Goal: Navigation & Orientation: Find specific page/section

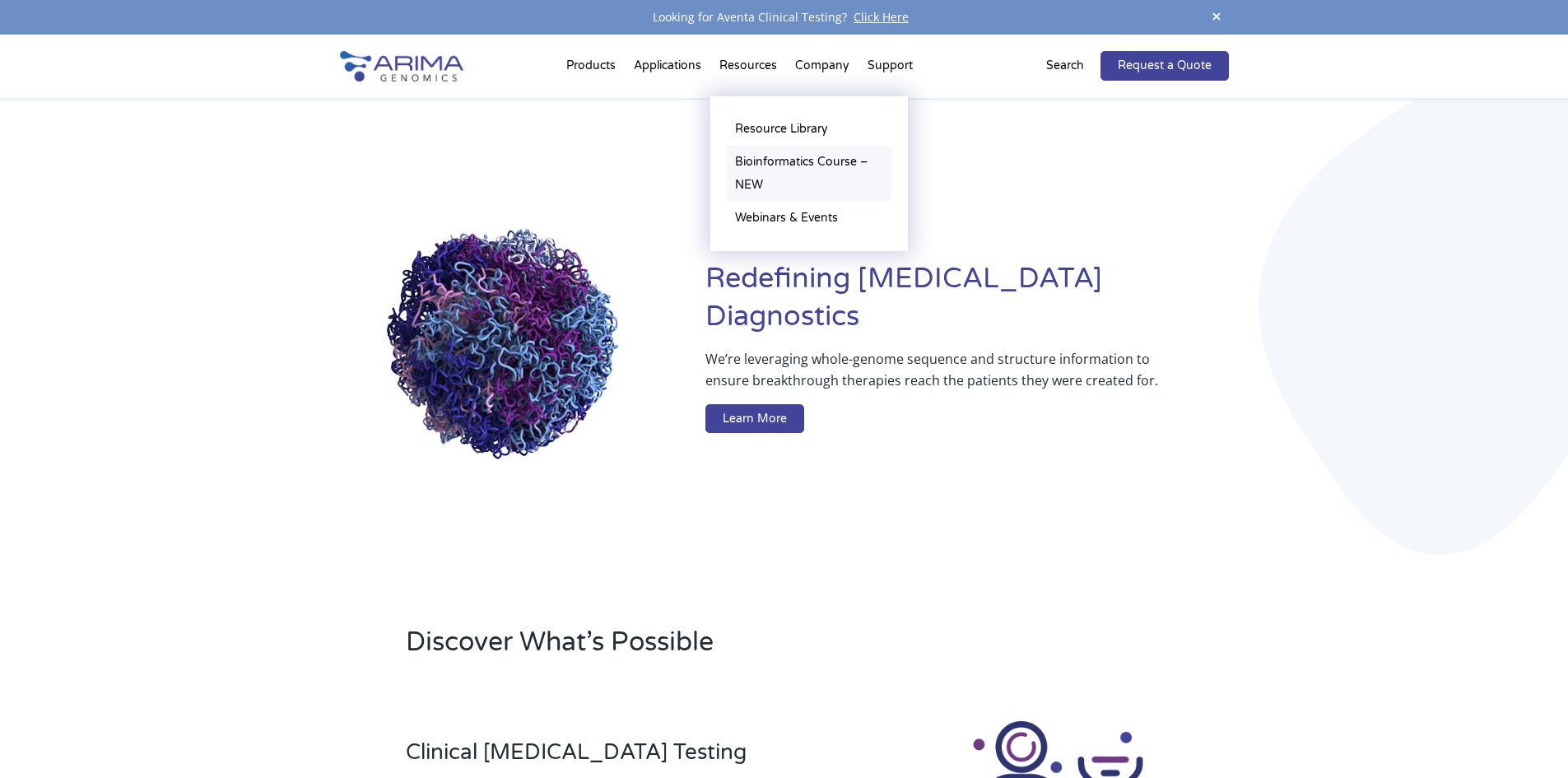
click at [774, 163] on link "Bioinformatics Course – NEW" at bounding box center [809, 174] width 164 height 56
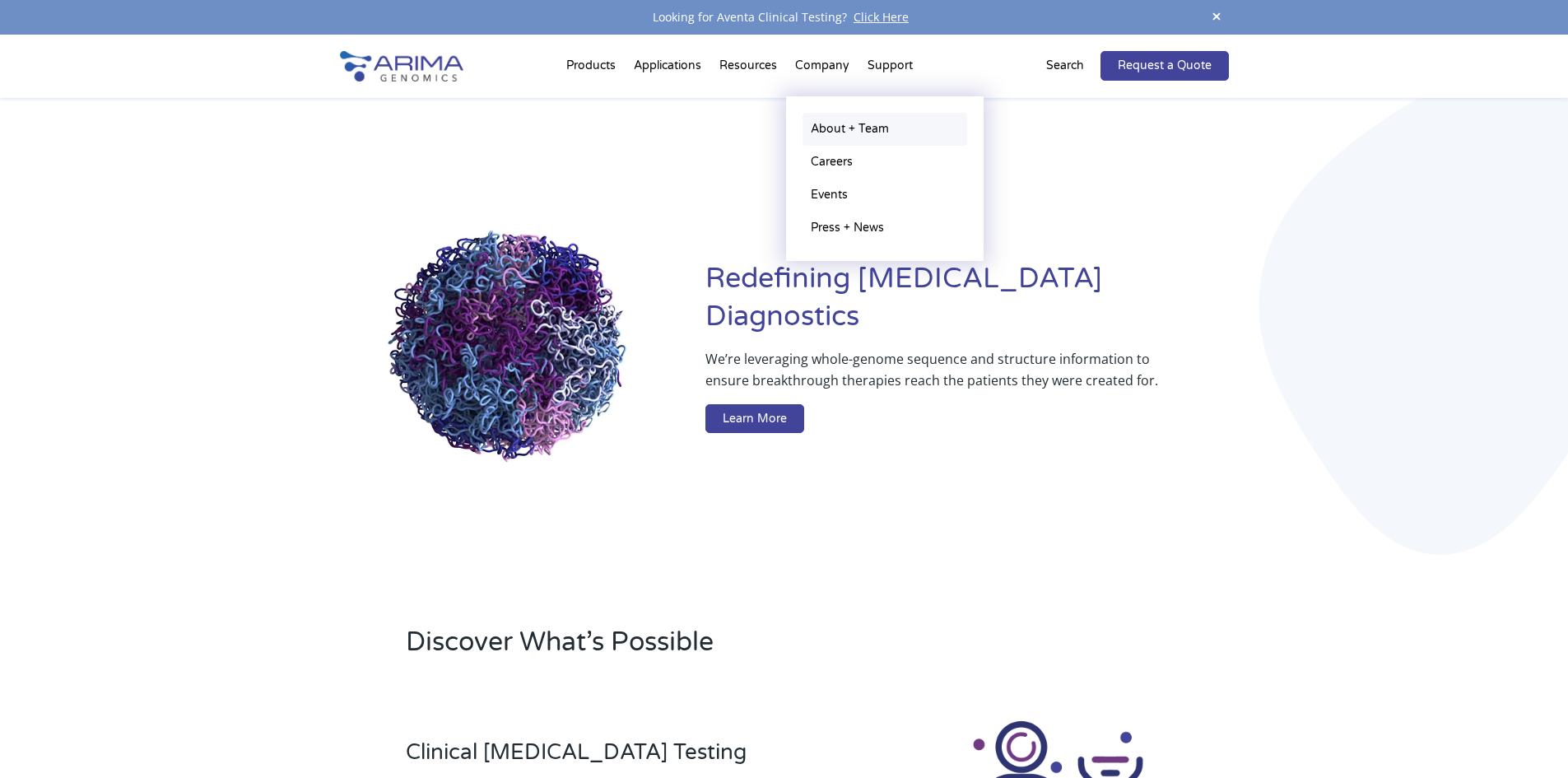
click at [837, 132] on link "About + Team" at bounding box center [884, 129] width 164 height 33
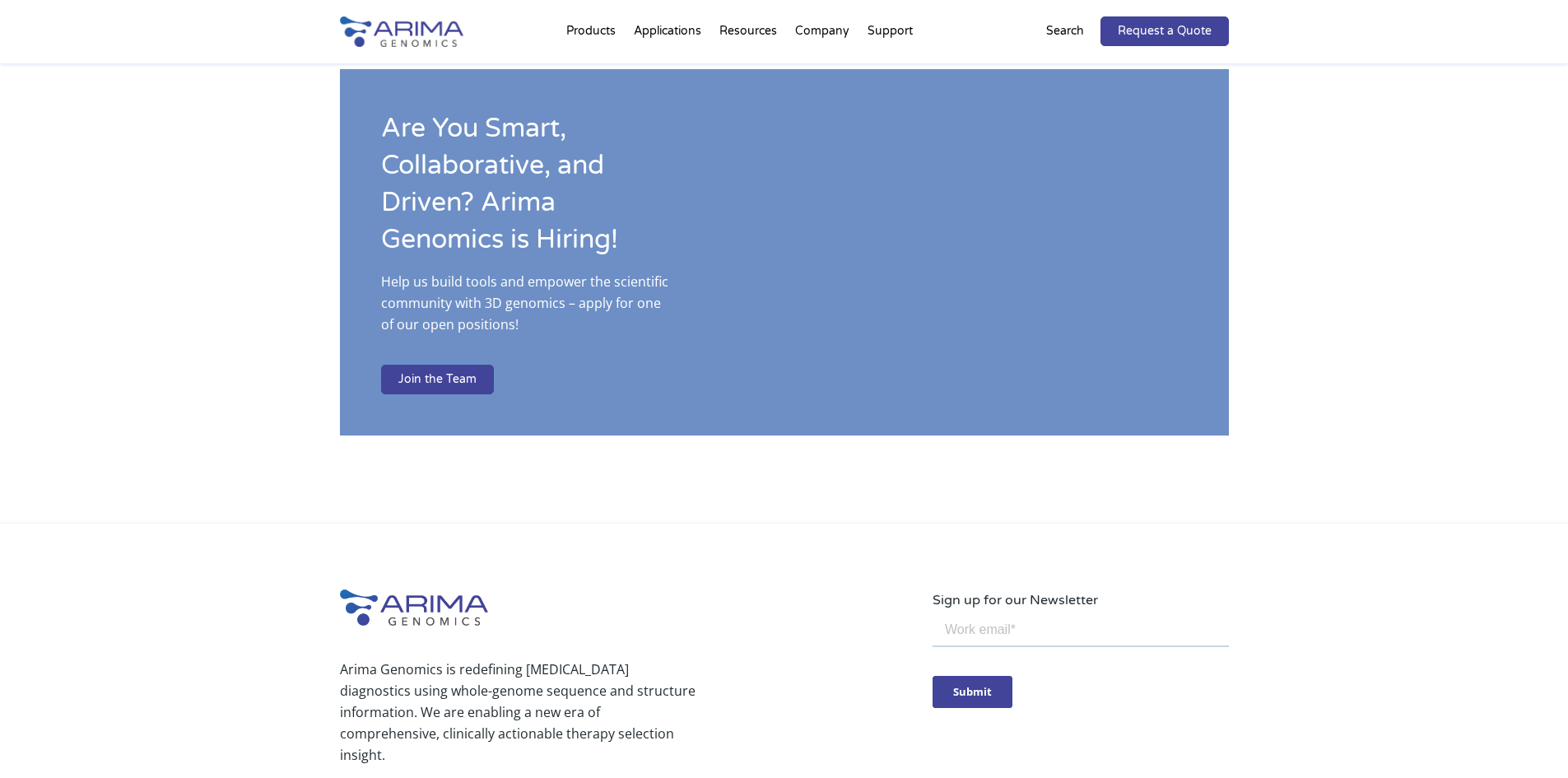
scroll to position [2584, 0]
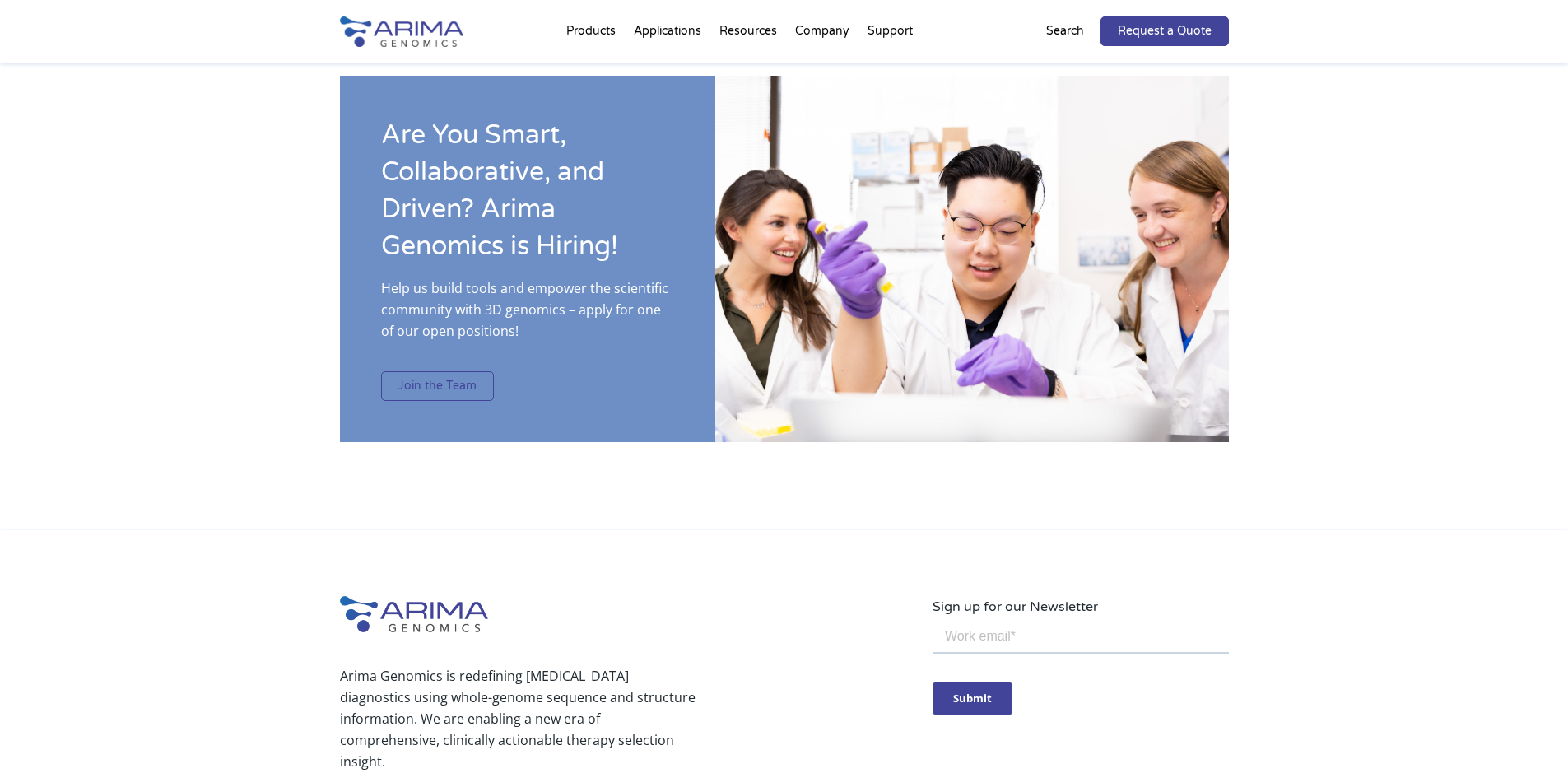
click at [465, 372] on link "Join the Team" at bounding box center [437, 387] width 113 height 30
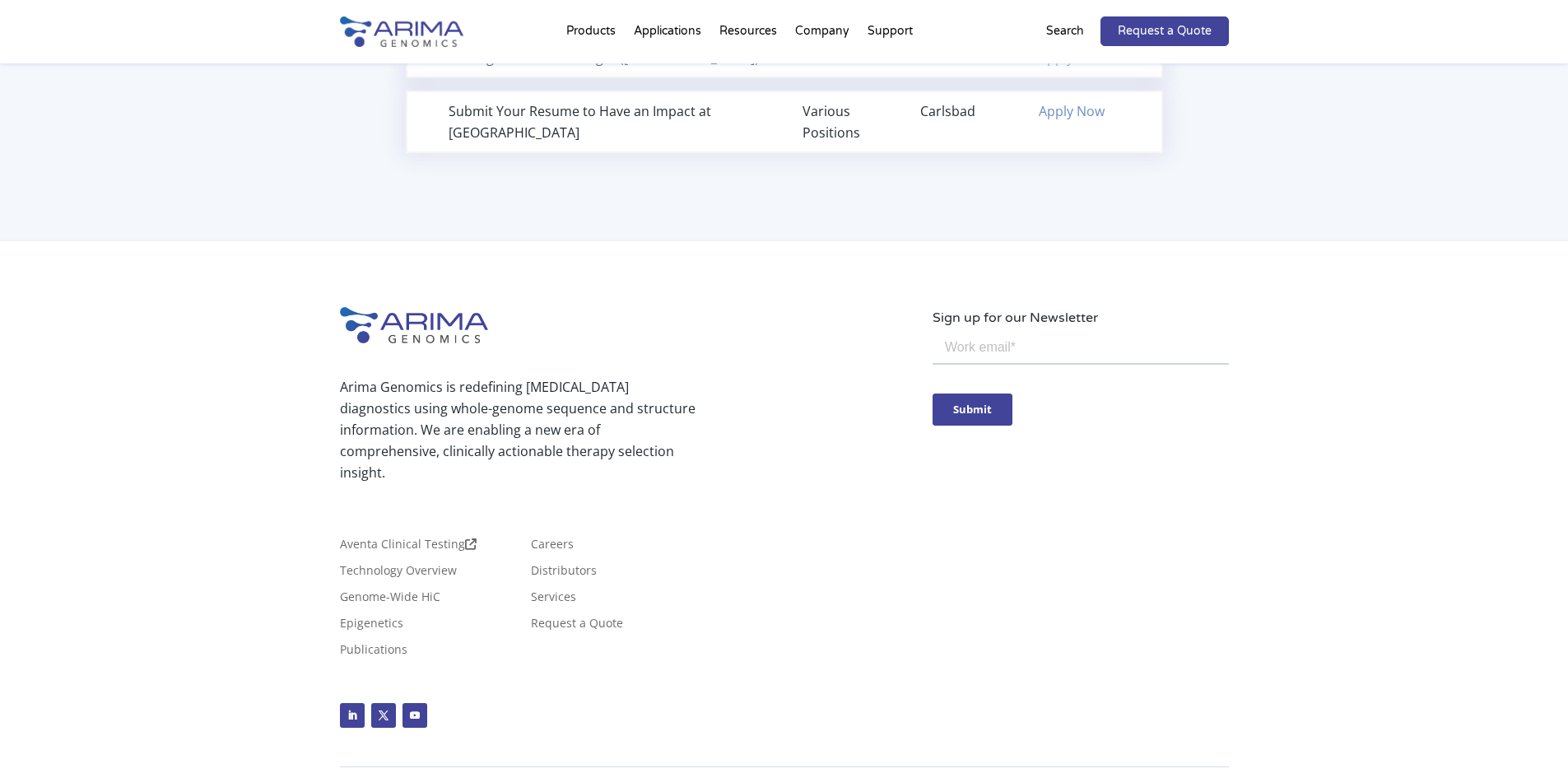
scroll to position [1266, 0]
